Goal: Transaction & Acquisition: Purchase product/service

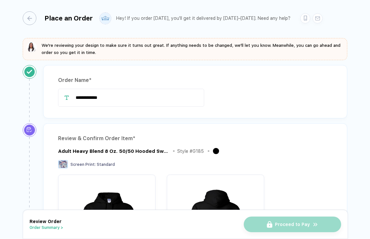
drag, startPoint x: 129, startPoint y: 98, endPoint x: 65, endPoint y: 92, distance: 64.7
click at [65, 92] on div "**********" at bounding box center [195, 98] width 275 height 18
type input "*"
type input "**********"
click at [178, 117] on div "**********" at bounding box center [195, 91] width 304 height 53
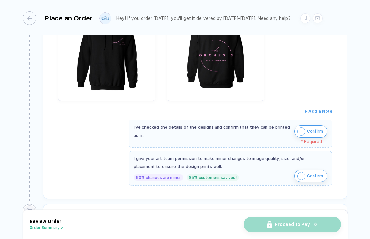
scroll to position [176, 0]
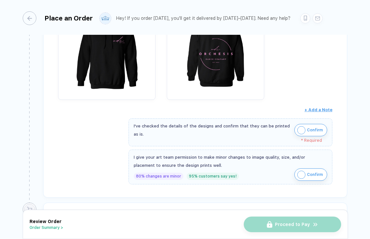
click at [305, 129] on button "Confirm" at bounding box center [311, 130] width 33 height 12
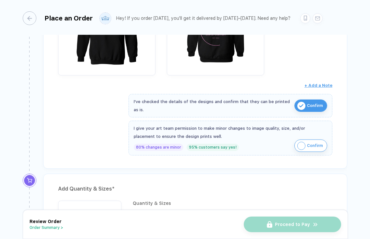
scroll to position [202, 0]
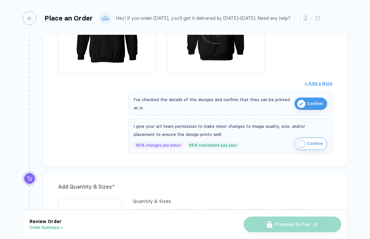
click at [311, 143] on span "Confirm" at bounding box center [315, 143] width 16 height 10
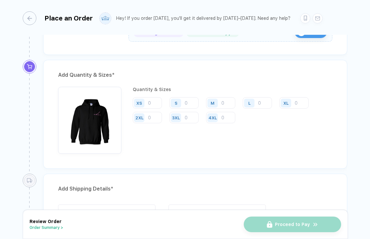
scroll to position [314, 0]
click at [226, 102] on input "number" at bounding box center [220, 102] width 29 height 11
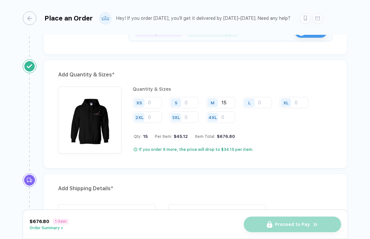
type input "15"
click at [265, 100] on input "number" at bounding box center [257, 102] width 29 height 11
type input "13"
click at [299, 103] on input "number" at bounding box center [294, 102] width 29 height 11
type input "2"
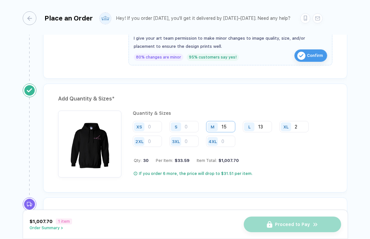
scroll to position [288, 0]
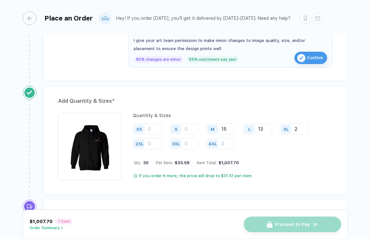
click at [285, 167] on div "Quantity & Sizes XS S M 15 L 13 XL 2 2XL 3XL 4XL Qty: 30 Per Item: $33.59 Item …" at bounding box center [233, 146] width 200 height 67
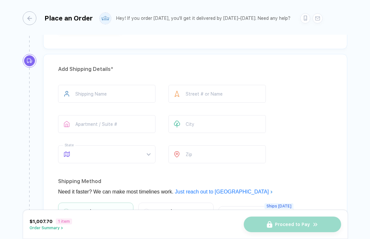
scroll to position [437, 0]
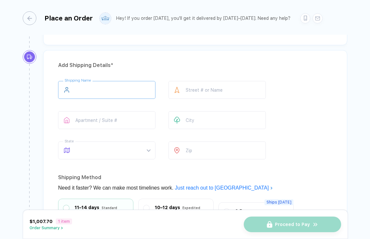
click at [117, 91] on input "text" at bounding box center [106, 90] width 97 height 18
type input "**********"
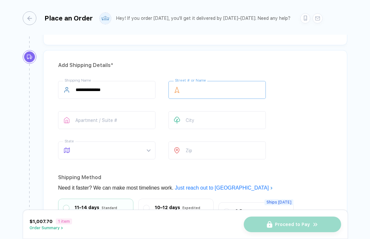
click at [206, 86] on input "text" at bounding box center [217, 90] width 97 height 18
type input "**********"
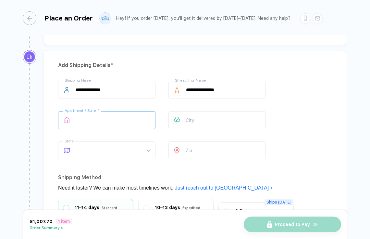
click at [114, 118] on input "text" at bounding box center [106, 120] width 97 height 18
type input "***"
click at [201, 119] on input "text" at bounding box center [217, 120] width 97 height 18
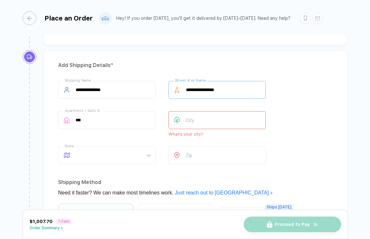
drag, startPoint x: 196, startPoint y: 90, endPoint x: 180, endPoint y: 87, distance: 16.1
click at [180, 87] on div "**********" at bounding box center [217, 90] width 97 height 18
click at [211, 120] on input "text" at bounding box center [217, 120] width 97 height 18
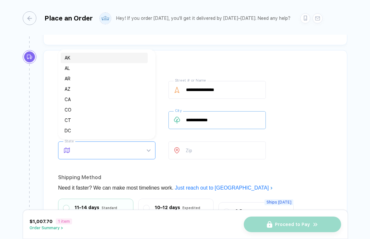
click at [116, 147] on span at bounding box center [113, 150] width 75 height 17
type input "**********"
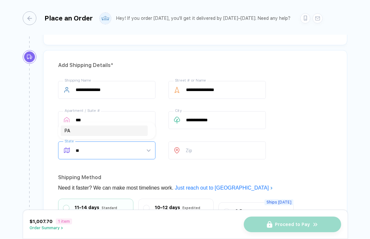
type input "*"
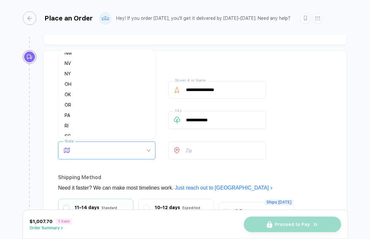
scroll to position [338, 0]
click at [95, 112] on div "PA" at bounding box center [104, 114] width 79 height 7
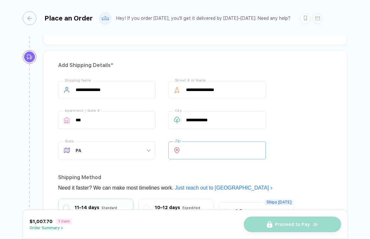
click at [216, 151] on input "number" at bounding box center [217, 150] width 97 height 18
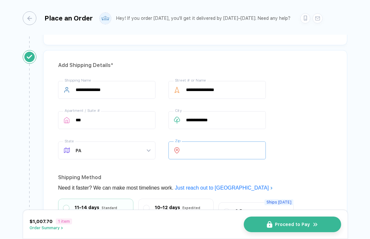
type input "*****"
click at [302, 148] on div "**********" at bounding box center [195, 121] width 275 height 81
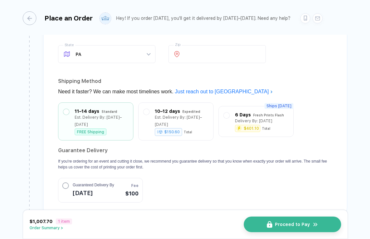
scroll to position [538, 0]
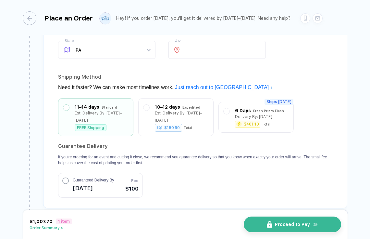
click at [64, 178] on circle "button" at bounding box center [66, 181] width 6 height 6
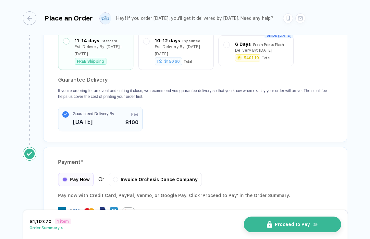
scroll to position [602, 0]
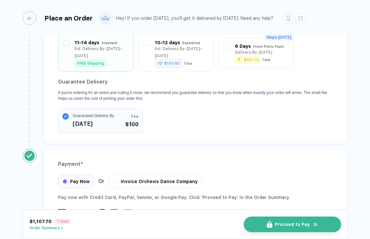
click at [67, 115] on icon "button" at bounding box center [65, 116] width 3 height 2
click at [67, 113] on circle "button" at bounding box center [66, 116] width 6 height 6
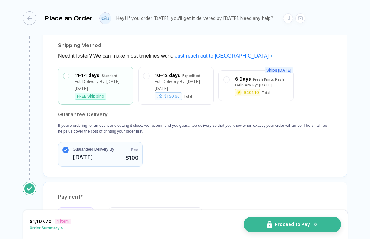
scroll to position [624, 0]
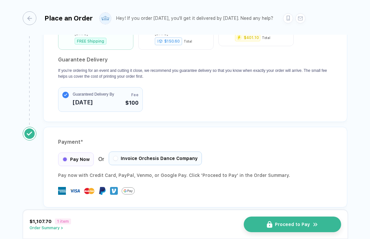
click at [116, 156] on button "button" at bounding box center [116, 158] width 4 height 4
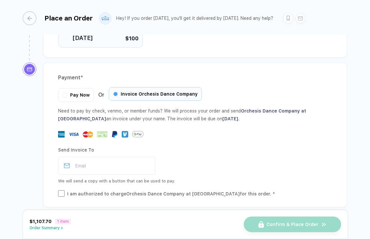
scroll to position [670, 0]
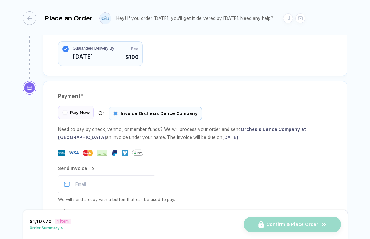
click at [65, 110] on button "button" at bounding box center [65, 112] width 4 height 4
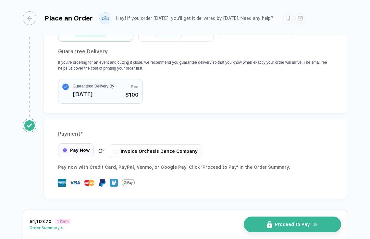
scroll to position [624, 0]
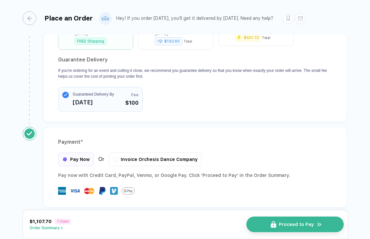
click at [276, 226] on img "button" at bounding box center [274, 224] width 6 height 7
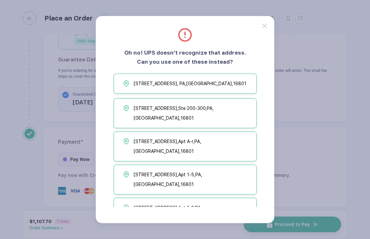
click at [171, 88] on span "[STREET_ADDRESS]" at bounding box center [190, 84] width 113 height 10
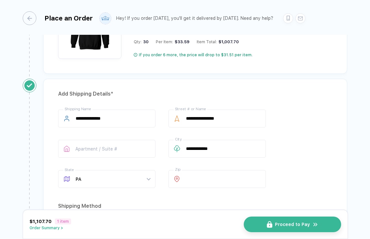
scroll to position [411, 0]
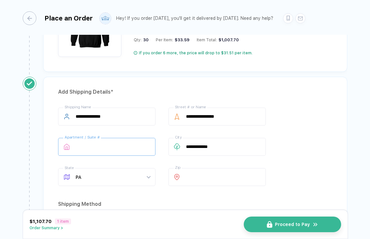
click at [108, 147] on input "text" at bounding box center [106, 147] width 97 height 18
type input "***"
click at [275, 226] on img "button" at bounding box center [274, 224] width 6 height 7
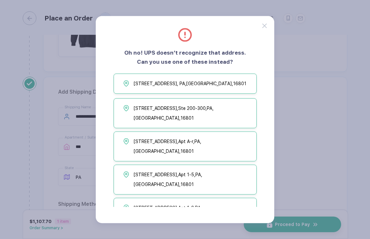
click at [222, 84] on span "[STREET_ADDRESS]" at bounding box center [190, 84] width 113 height 10
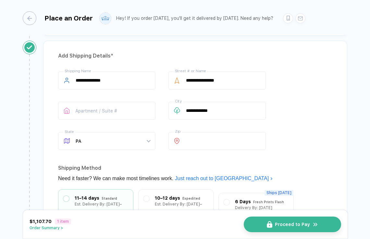
scroll to position [436, 0]
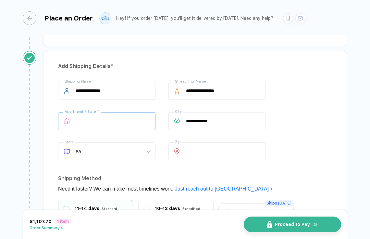
click at [127, 123] on input "text" at bounding box center [106, 121] width 97 height 18
type input "***"
click at [279, 222] on button "Proceed to Pay" at bounding box center [295, 224] width 97 height 16
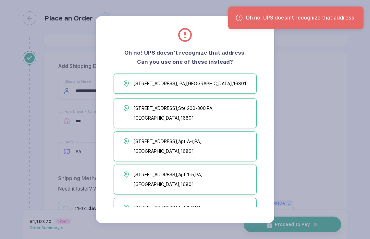
click at [220, 88] on span "[STREET_ADDRESS]" at bounding box center [190, 84] width 113 height 10
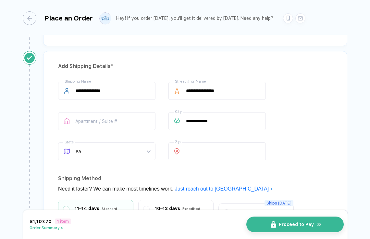
click at [275, 224] on img "button" at bounding box center [274, 224] width 6 height 7
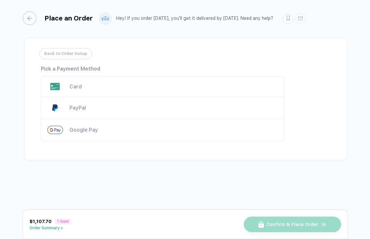
click at [106, 89] on div "Card" at bounding box center [174, 87] width 209 height 6
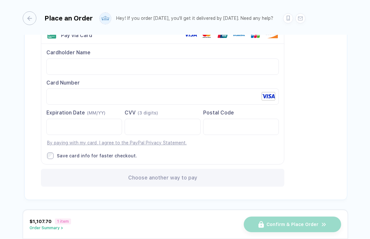
scroll to position [50, 0]
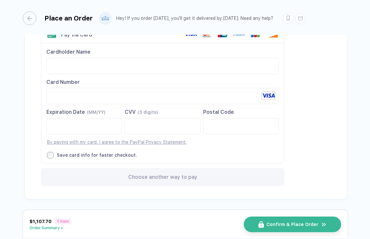
click at [169, 159] on div "Cardholder Name Please fill out a cardholder name. Card Number Expiration Date …" at bounding box center [162, 103] width 243 height 120
click at [283, 222] on span "Confirm & Place Order" at bounding box center [297, 224] width 52 height 5
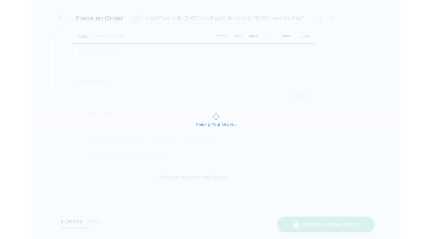
scroll to position [0, 0]
